Goal: Task Accomplishment & Management: Complete application form

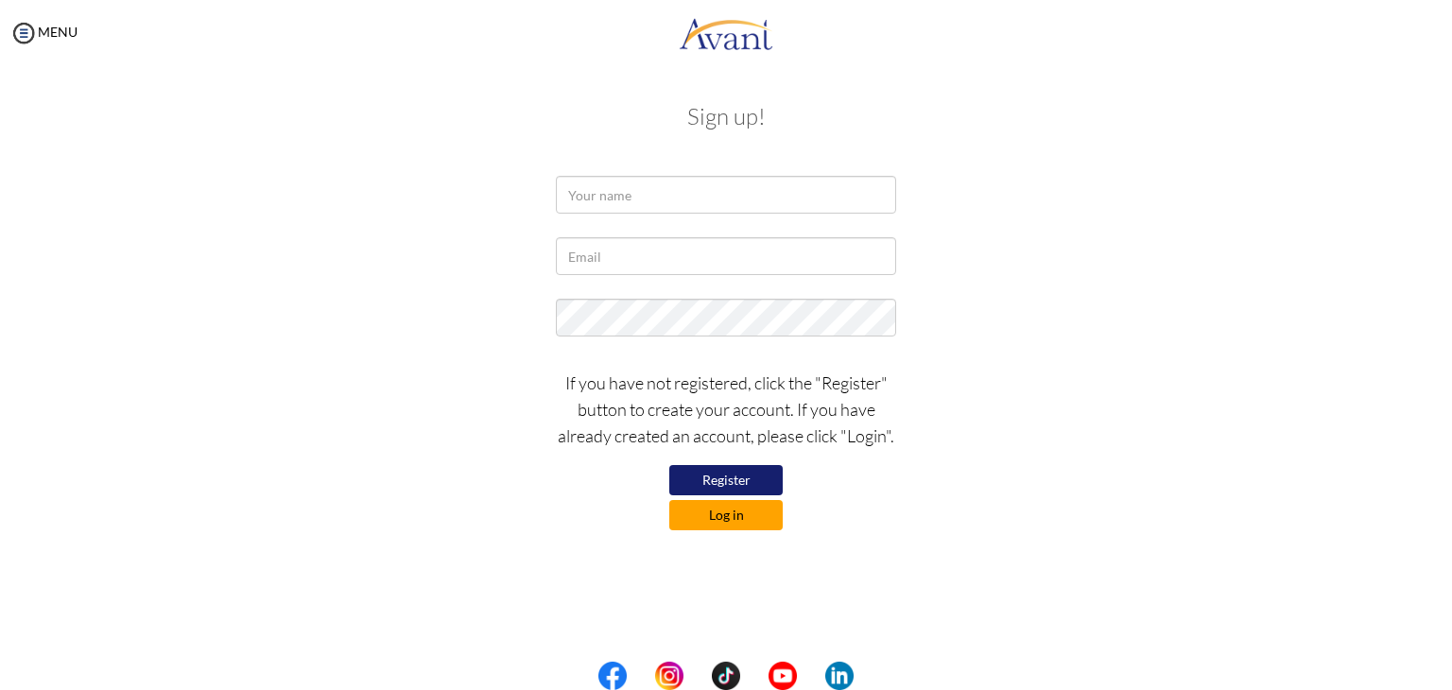
click at [716, 505] on button "Log in" at bounding box center [725, 515] width 113 height 30
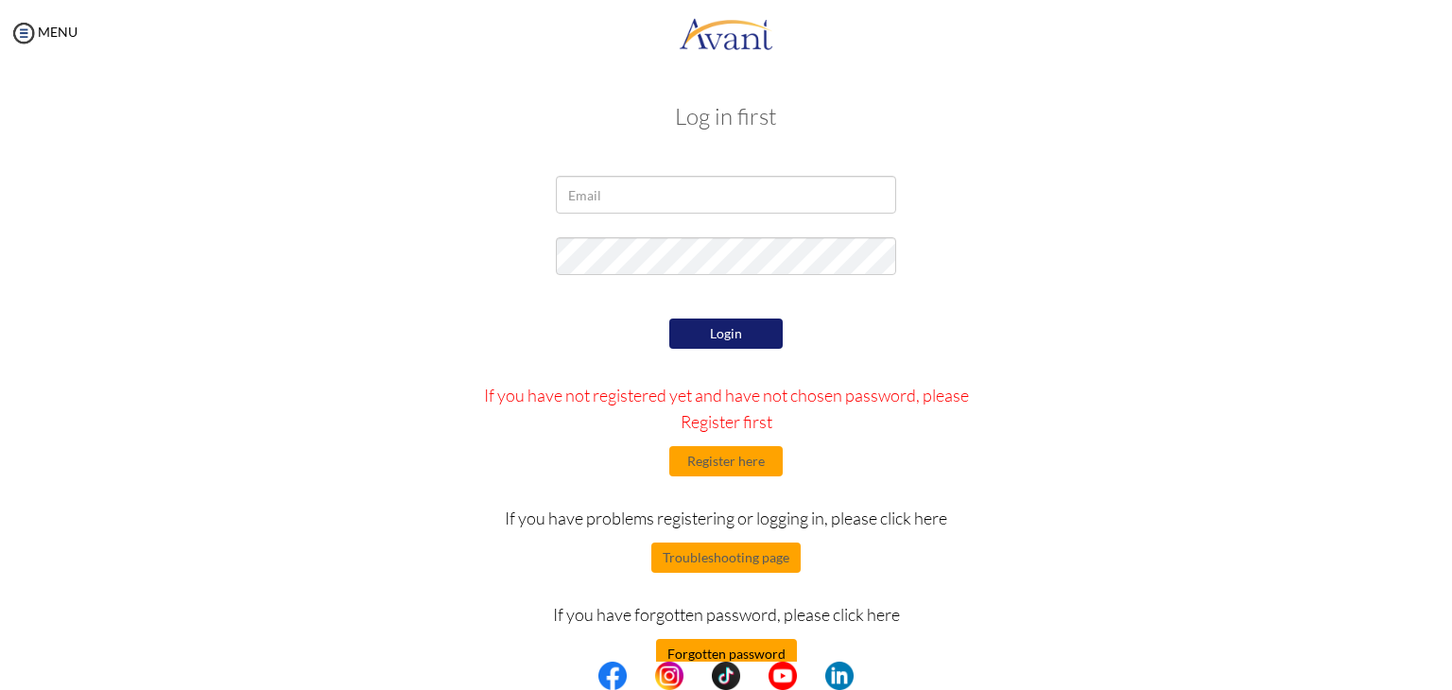
click at [719, 658] on button "Forgotten password" at bounding box center [726, 654] width 141 height 30
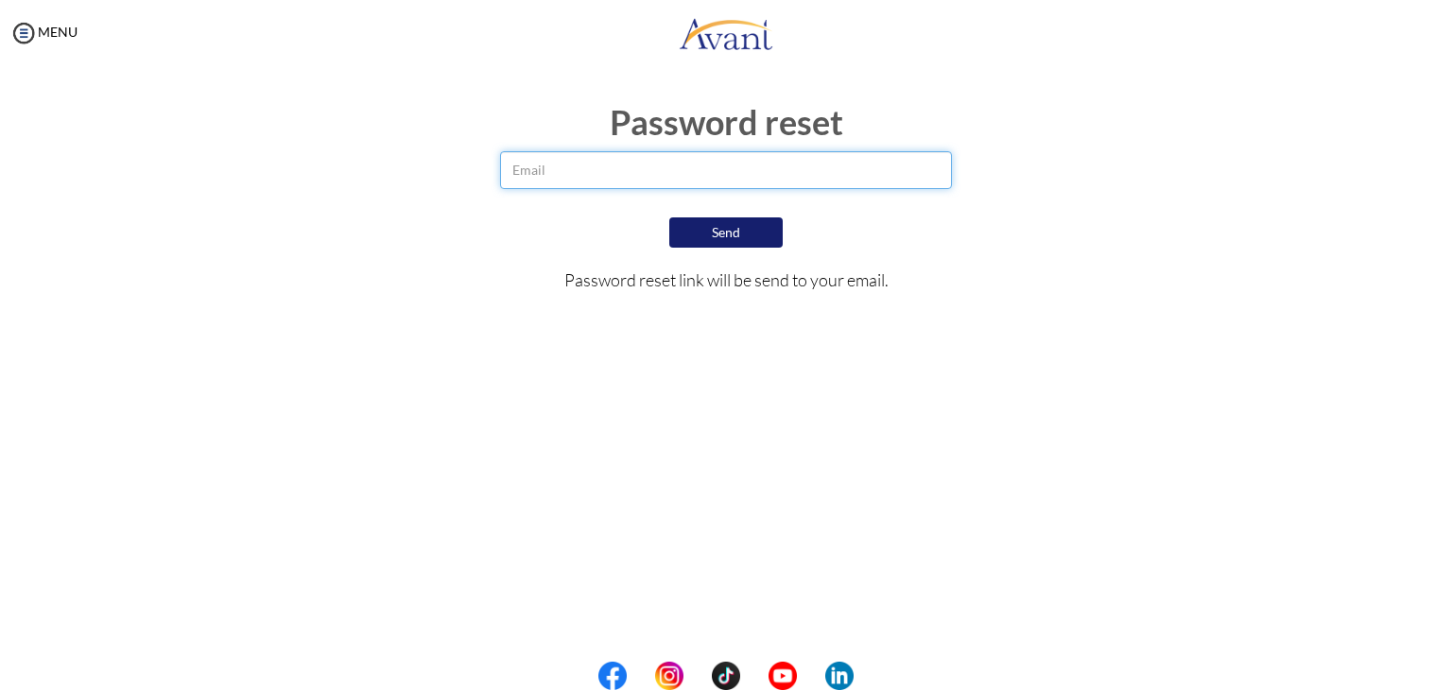
click at [685, 165] on input "email" at bounding box center [726, 170] width 453 height 38
type input "[EMAIL_ADDRESS][DOMAIN_NAME]"
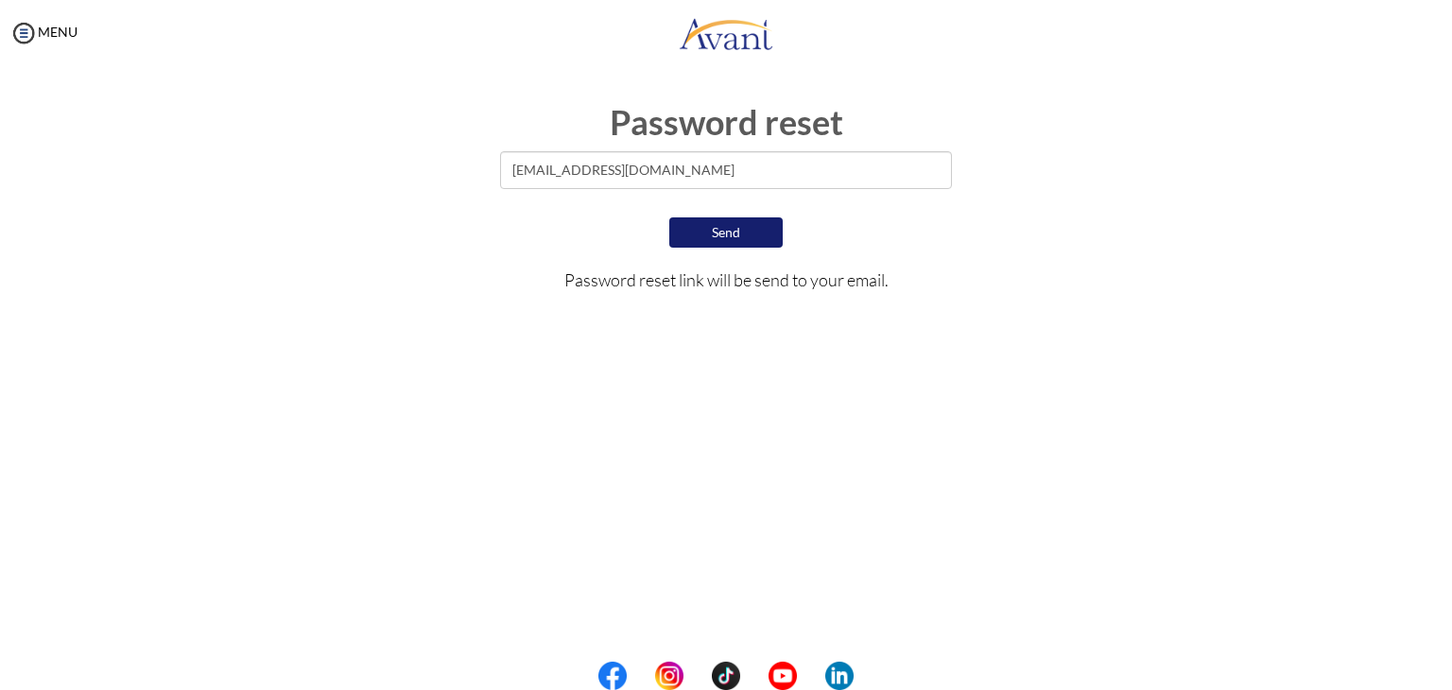
click at [711, 228] on button "Send" at bounding box center [725, 232] width 113 height 30
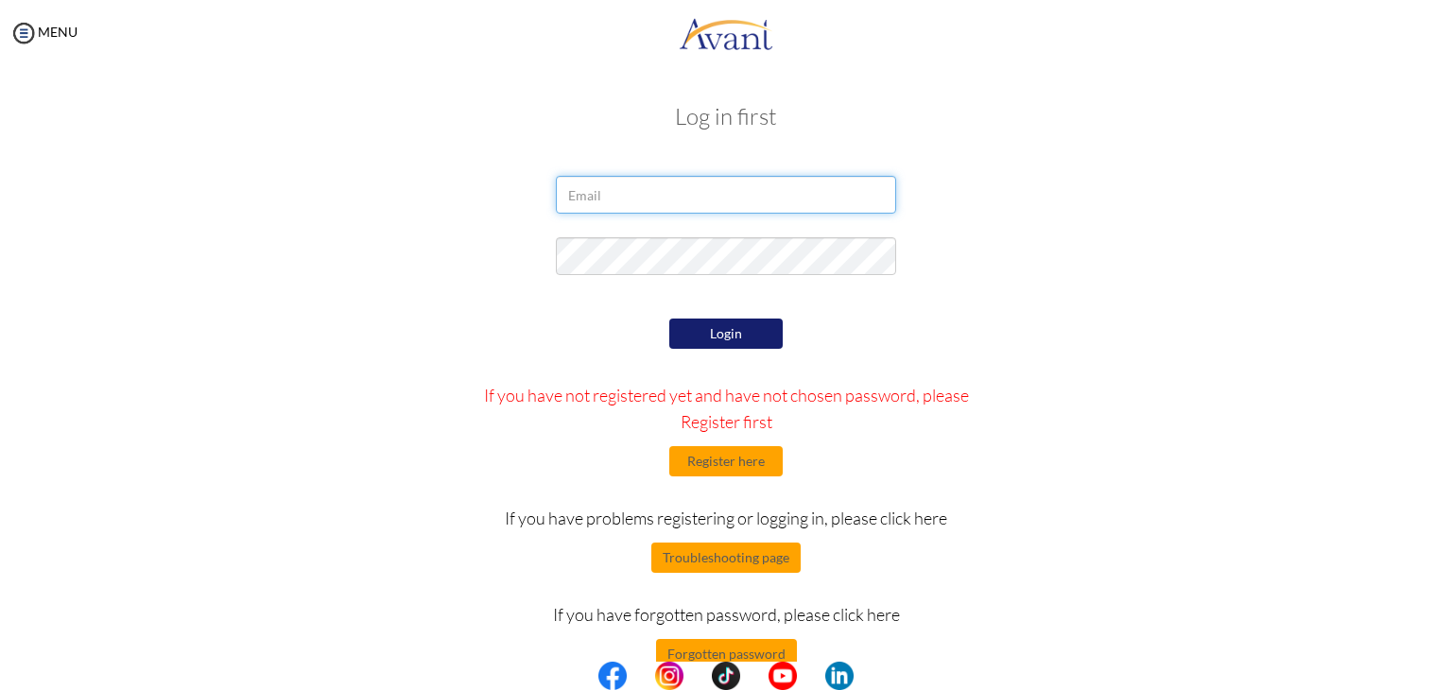
click at [649, 205] on input "email" at bounding box center [726, 195] width 340 height 38
type input "[EMAIL_ADDRESS][DOMAIN_NAME]"
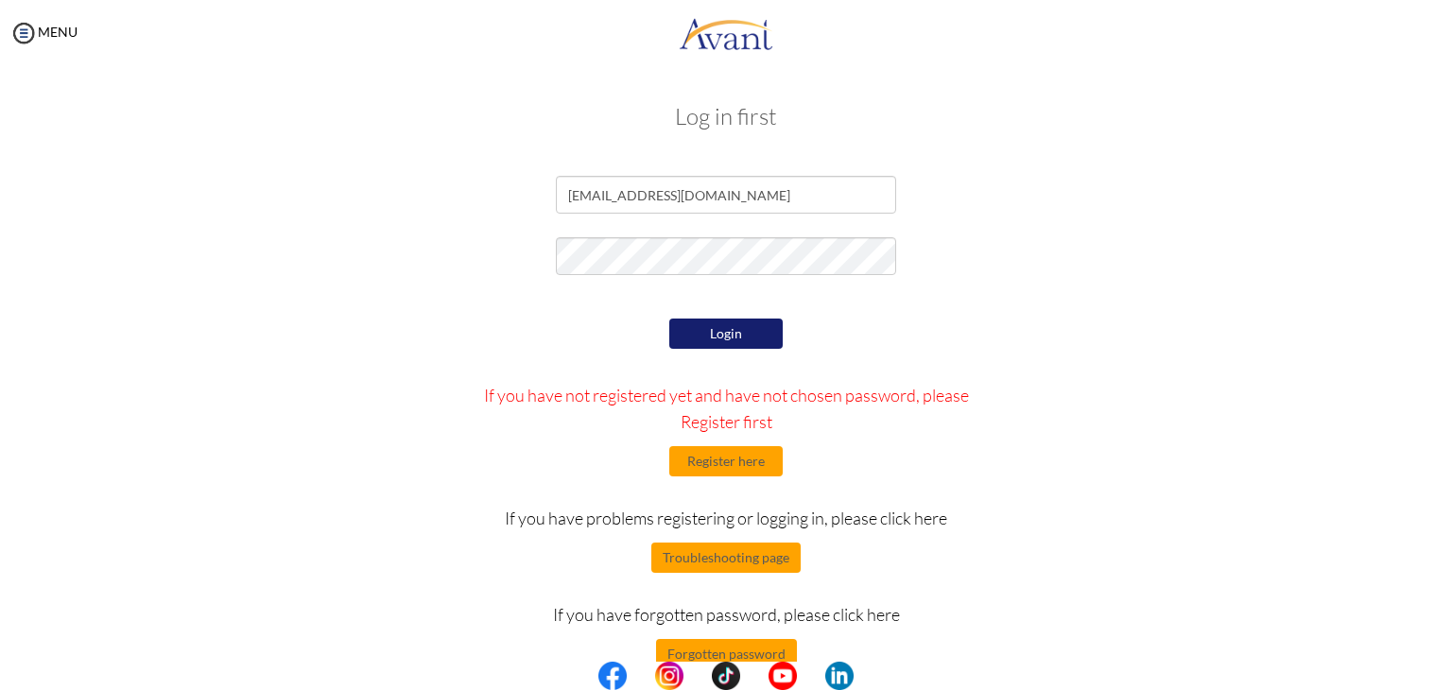
click at [739, 334] on button "Login" at bounding box center [725, 334] width 113 height 30
click at [741, 458] on button "Register here" at bounding box center [725, 461] width 113 height 30
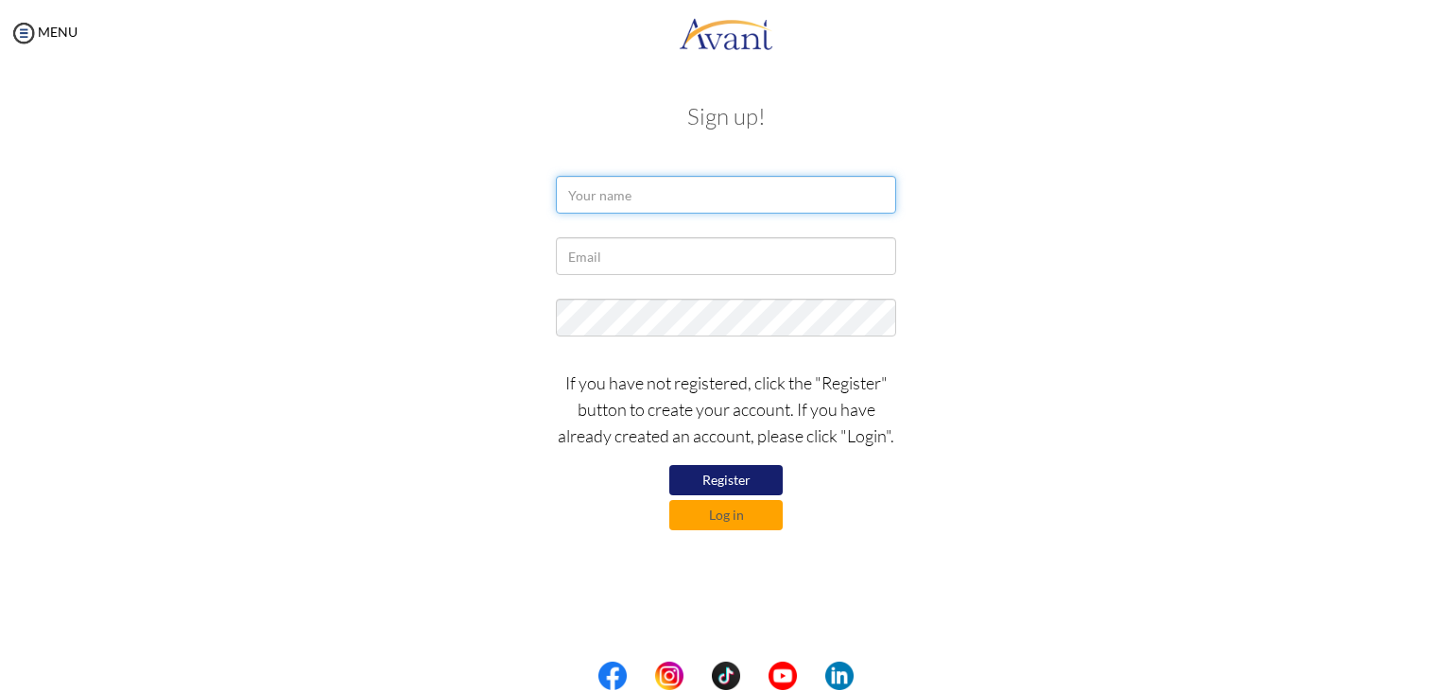
click at [764, 196] on input "text" at bounding box center [726, 195] width 340 height 38
type input "r"
type input "[PERSON_NAME]"
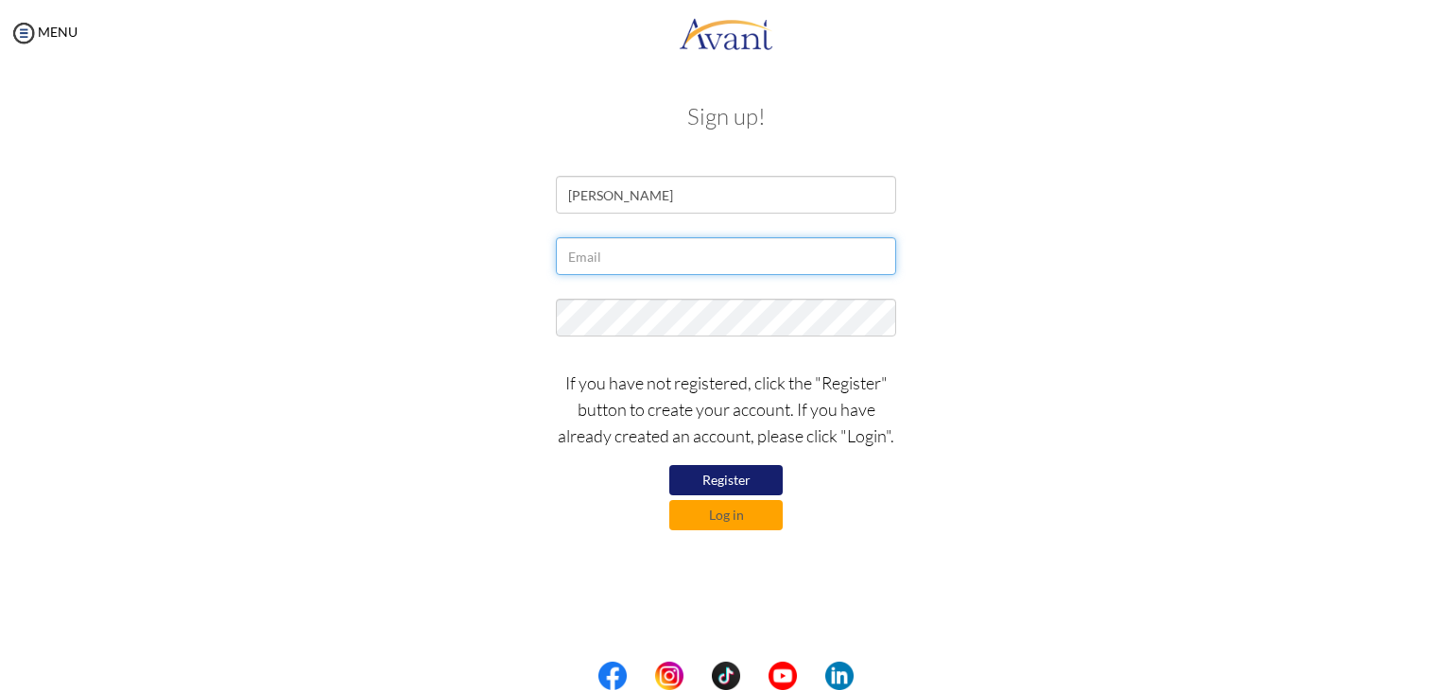
click at [736, 252] on input "text" at bounding box center [726, 256] width 340 height 38
type input "[EMAIL_ADDRESS][DOMAIN_NAME]"
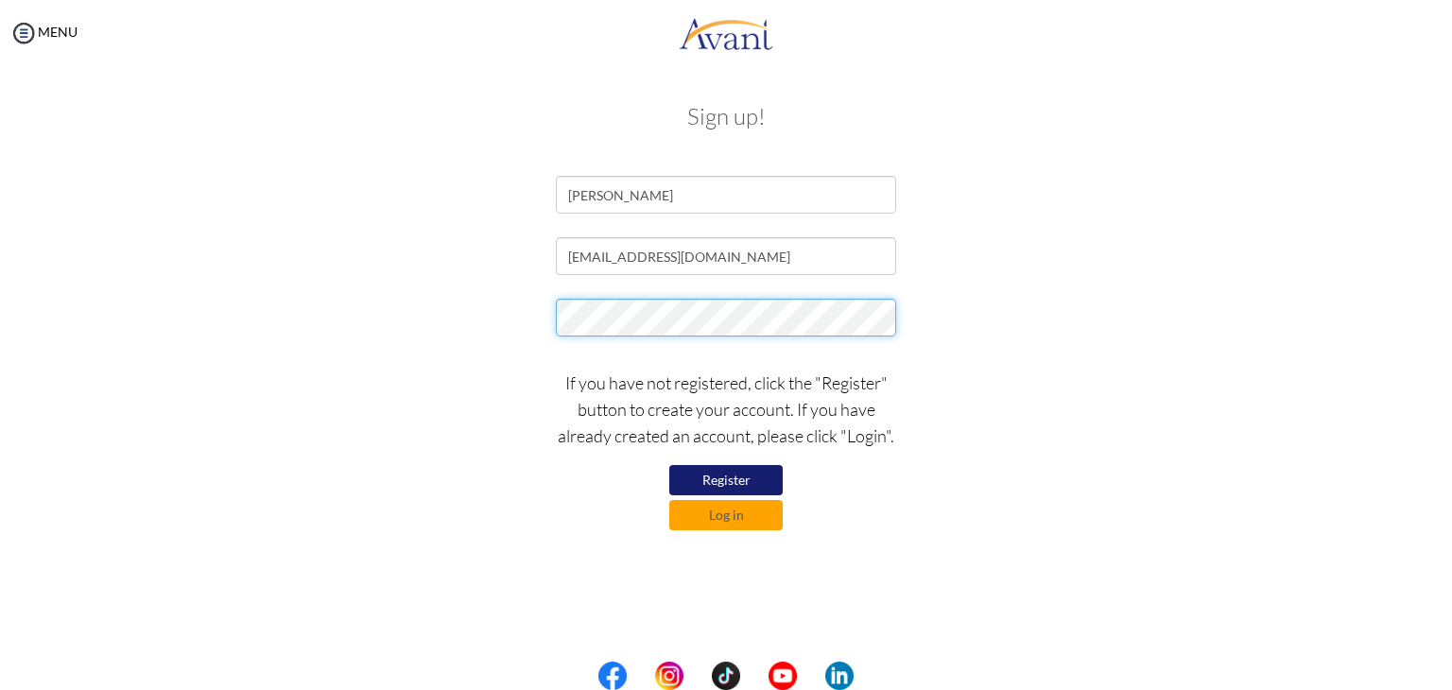
click at [719, 341] on div at bounding box center [726, 322] width 369 height 47
click at [872, 550] on div "My Status What is the next step? We would like you to watch the introductory vi…" at bounding box center [726, 411] width 1452 height 690
click at [749, 486] on button "Register" at bounding box center [725, 480] width 113 height 30
click at [749, 510] on button "Log in" at bounding box center [725, 515] width 113 height 30
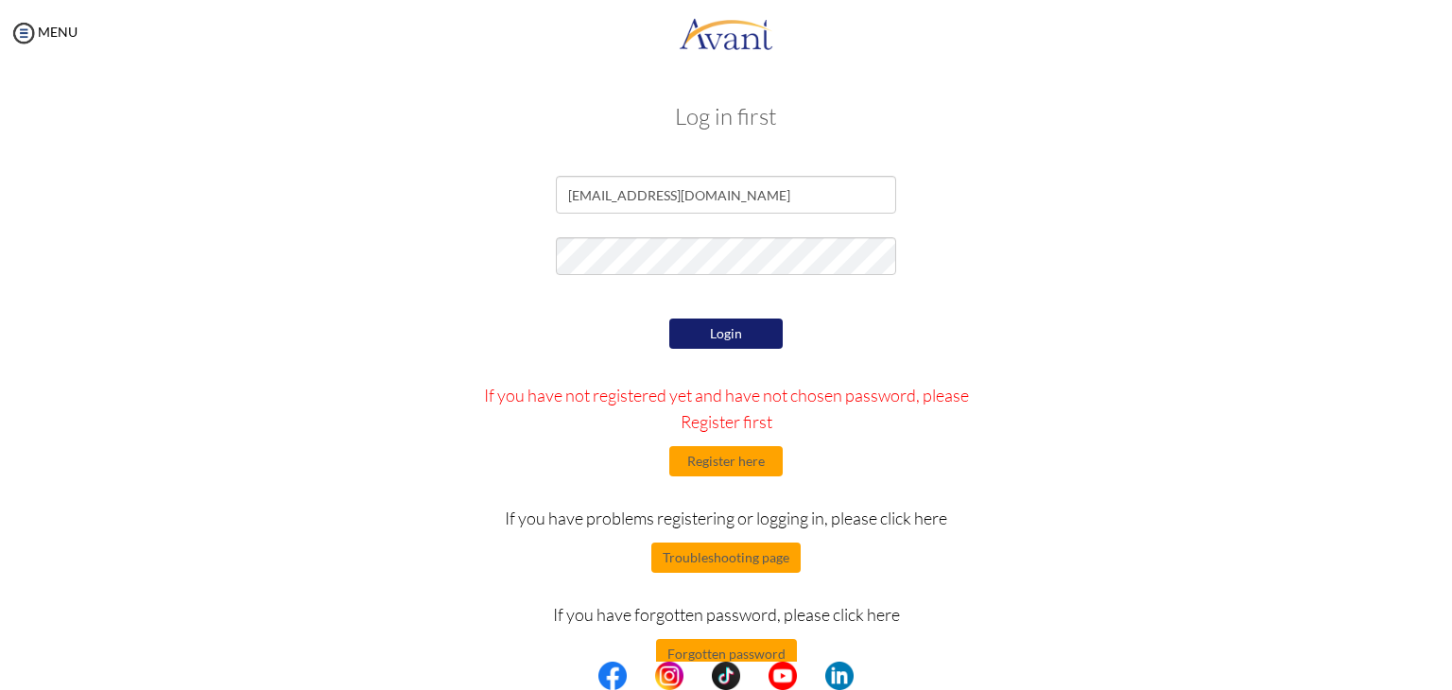
click at [742, 326] on button "Login" at bounding box center [725, 334] width 113 height 30
click at [756, 557] on button "Troubleshooting page" at bounding box center [725, 558] width 149 height 30
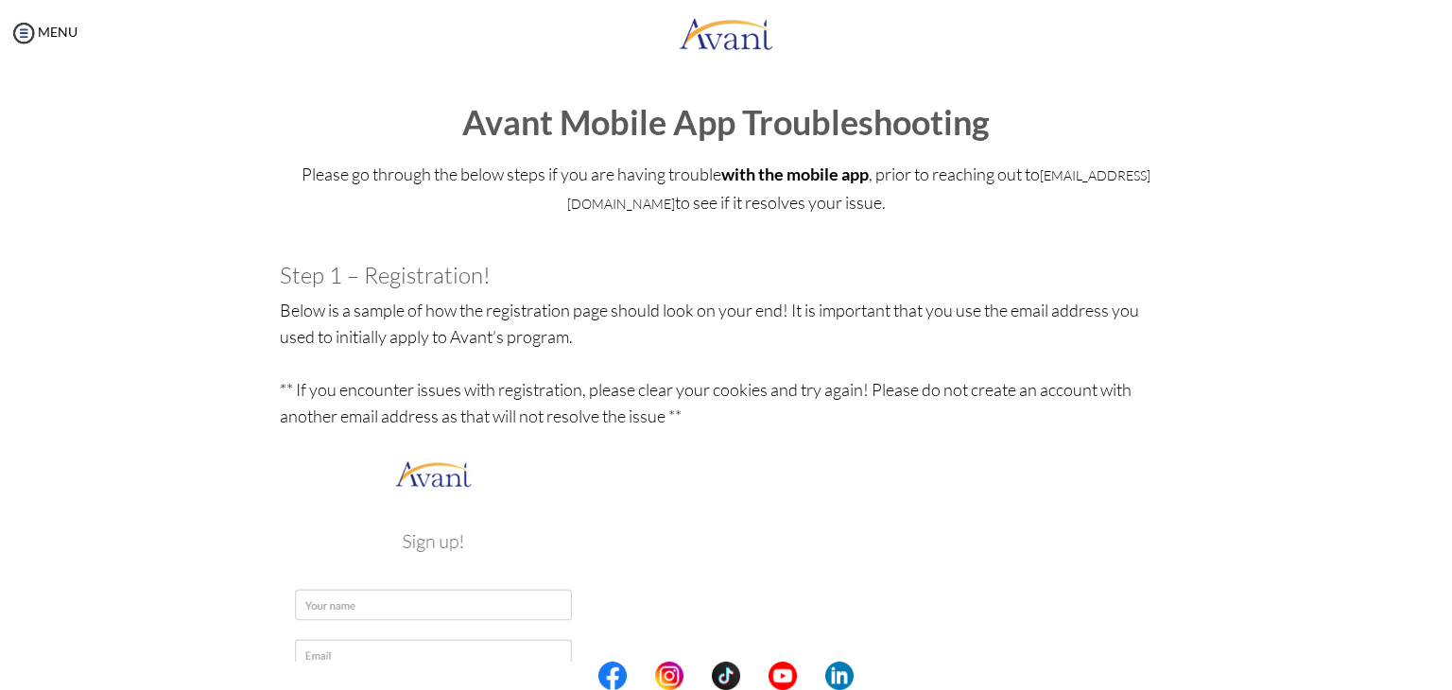
click at [756, 557] on p "Below is a sample of how the registration page should look on your end! It is i…" at bounding box center [727, 626] width 894 height 658
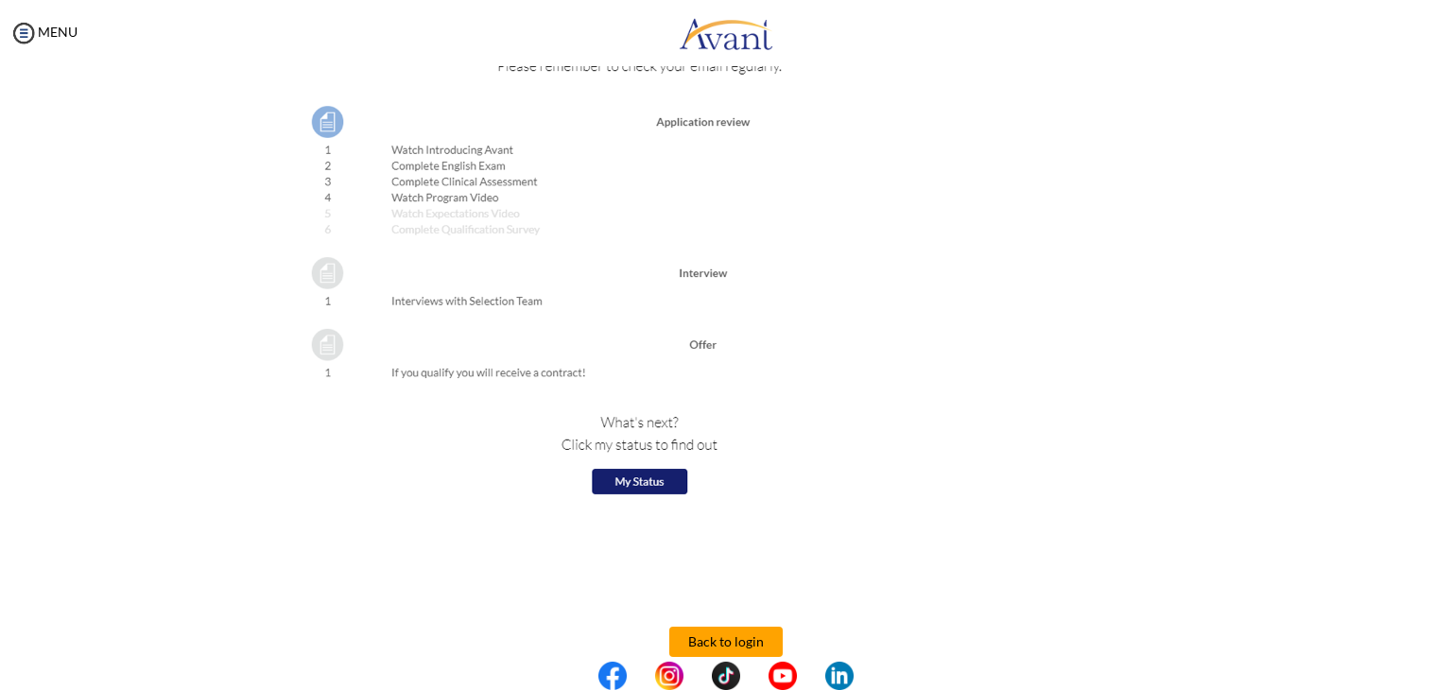
scroll to position [2057, 0]
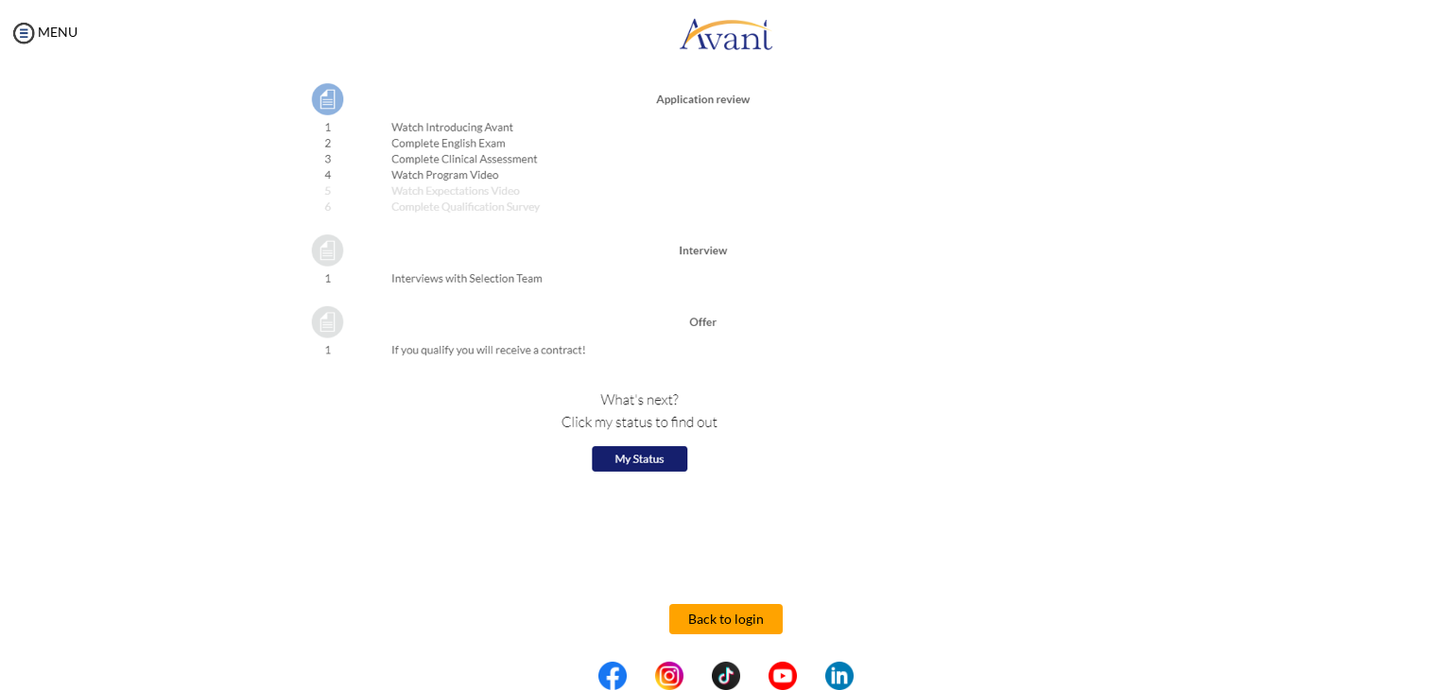
click at [768, 616] on button "Back to login" at bounding box center [725, 619] width 113 height 30
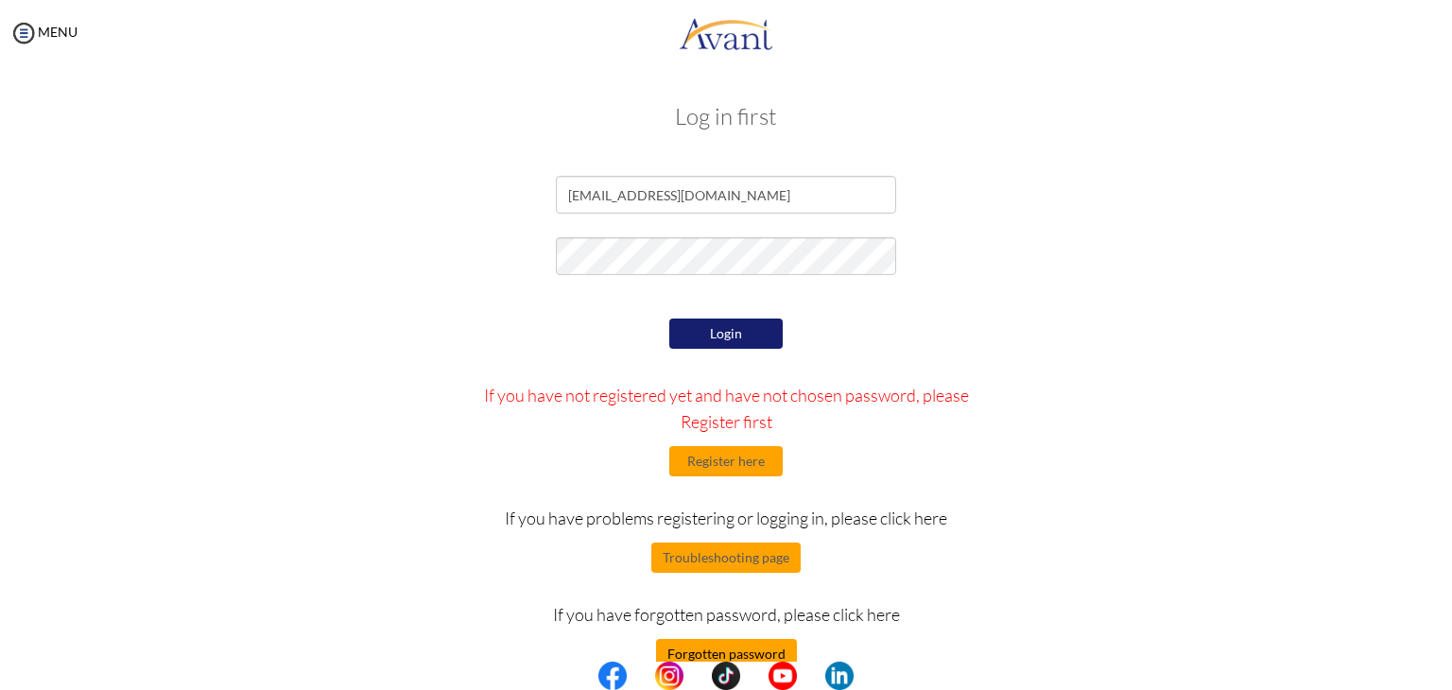
click at [705, 656] on button "Forgotten password" at bounding box center [726, 654] width 141 height 30
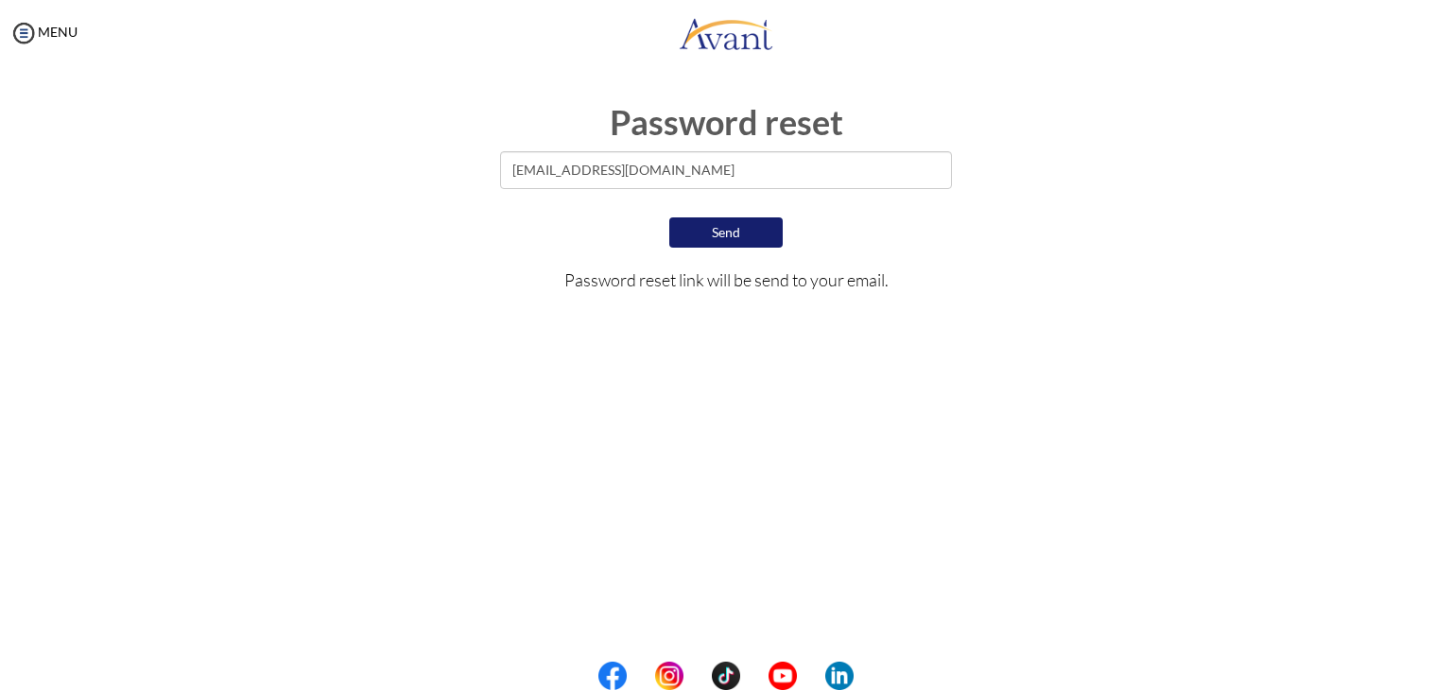
click at [734, 236] on button "Send" at bounding box center [725, 232] width 113 height 30
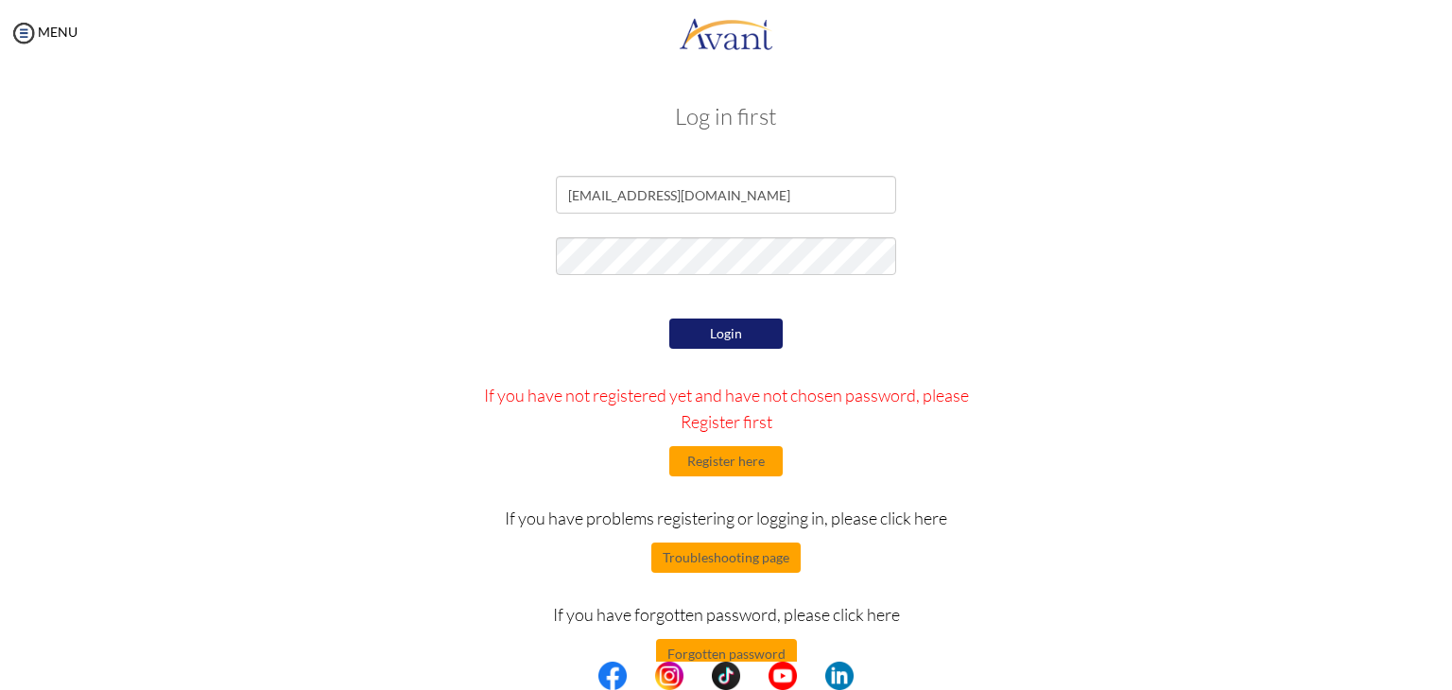
click at [0, 463] on div "My Status What is the next step? We would like you to watch the introductory vi…" at bounding box center [726, 411] width 1452 height 690
click at [757, 325] on button "Login" at bounding box center [725, 334] width 113 height 30
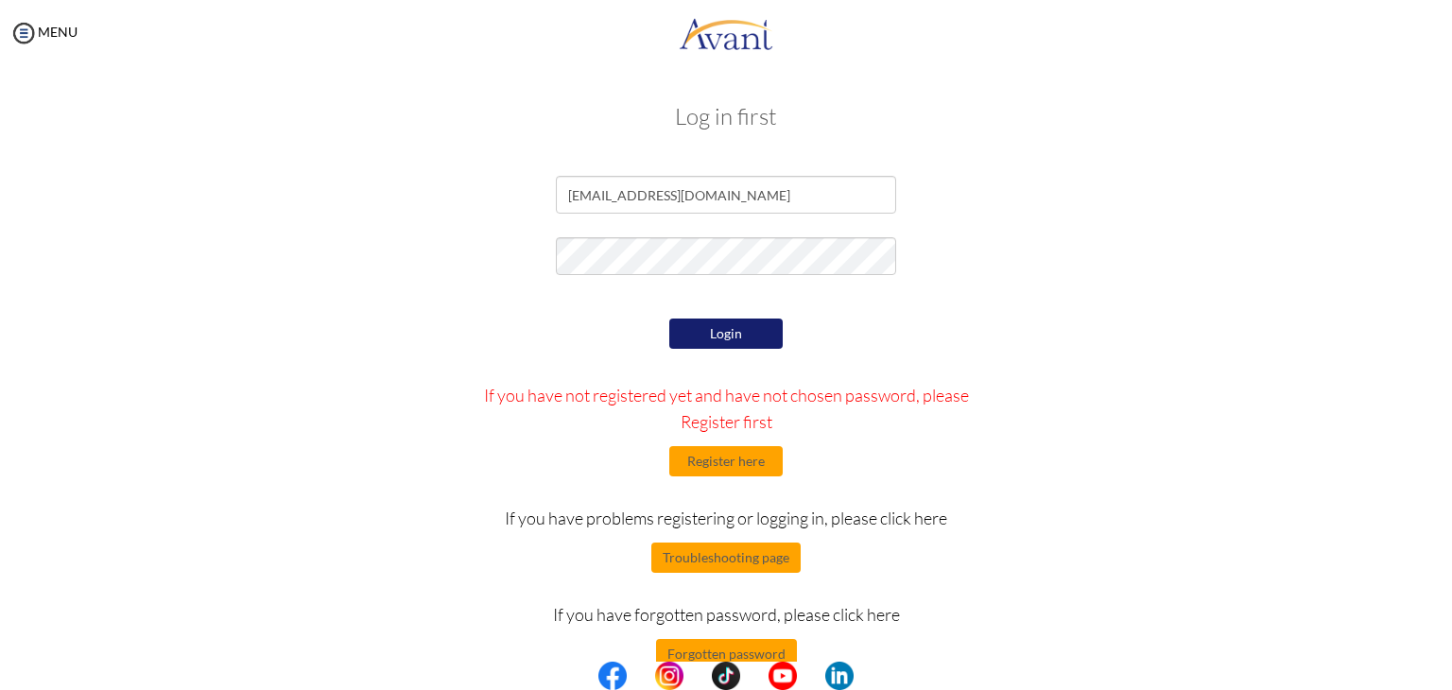
click at [757, 325] on button "Login" at bounding box center [725, 334] width 113 height 30
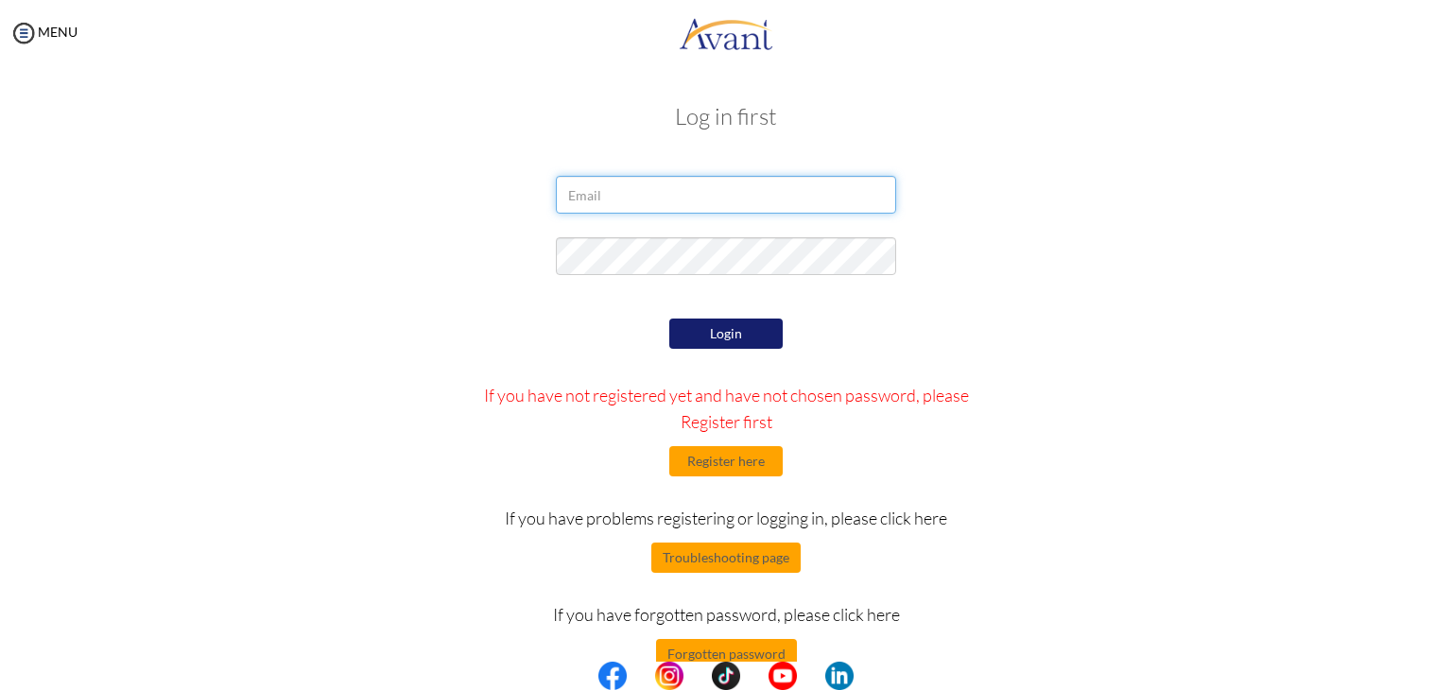
type input "[EMAIL_ADDRESS][DOMAIN_NAME]"
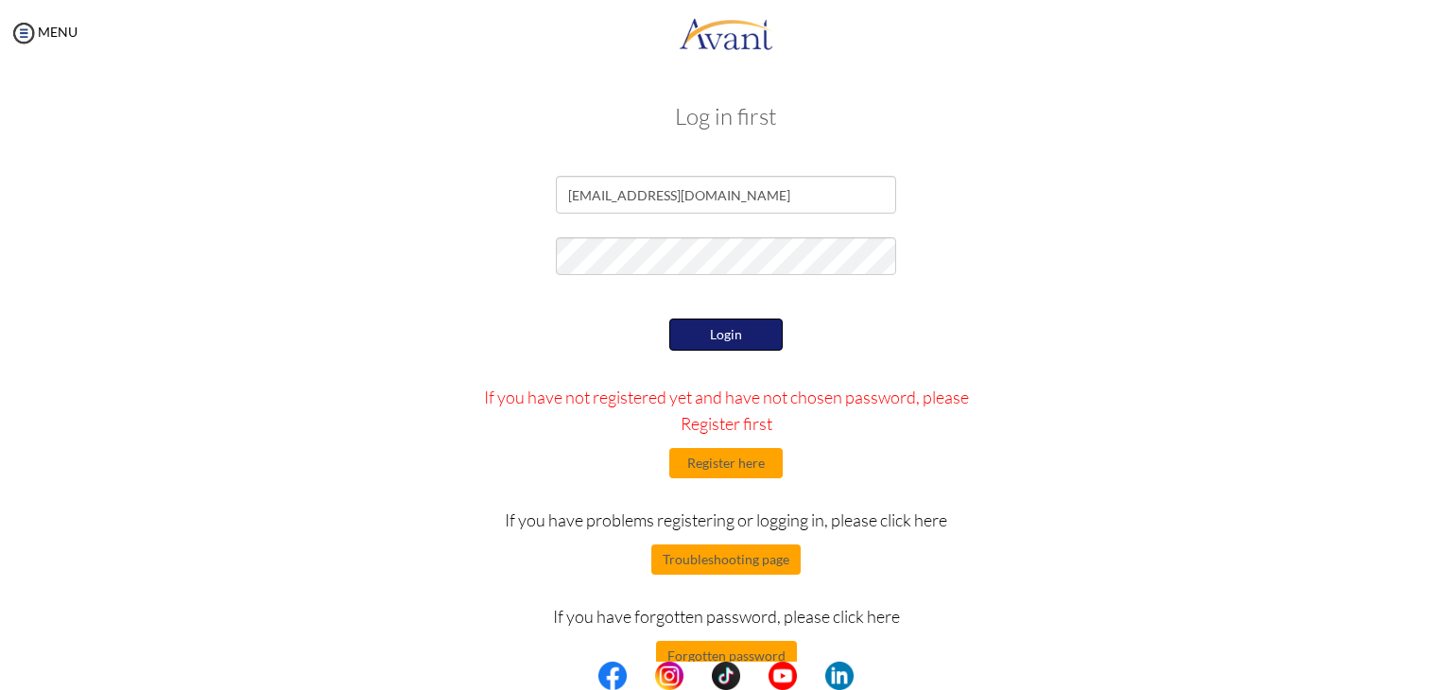
click at [744, 326] on button "Login" at bounding box center [725, 335] width 113 height 32
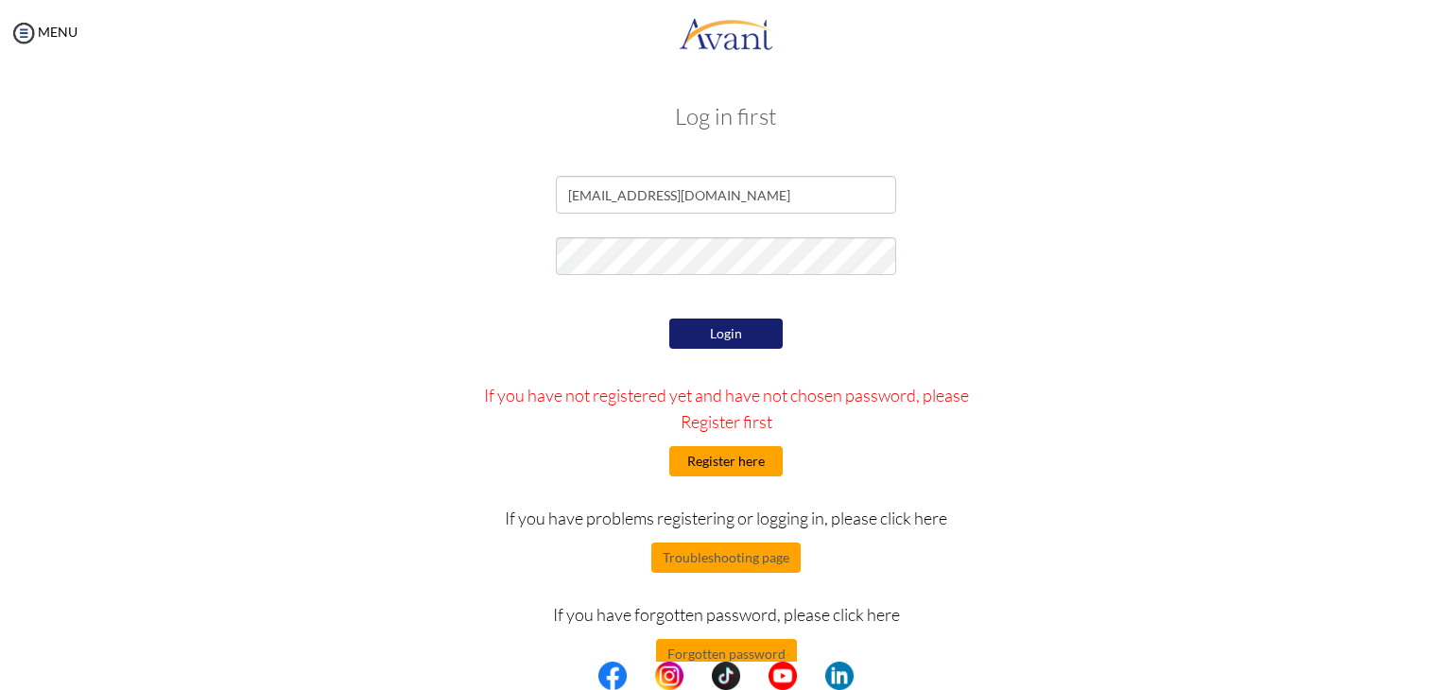
click at [749, 455] on button "Register here" at bounding box center [725, 461] width 113 height 30
